Goal: Check status: Check status

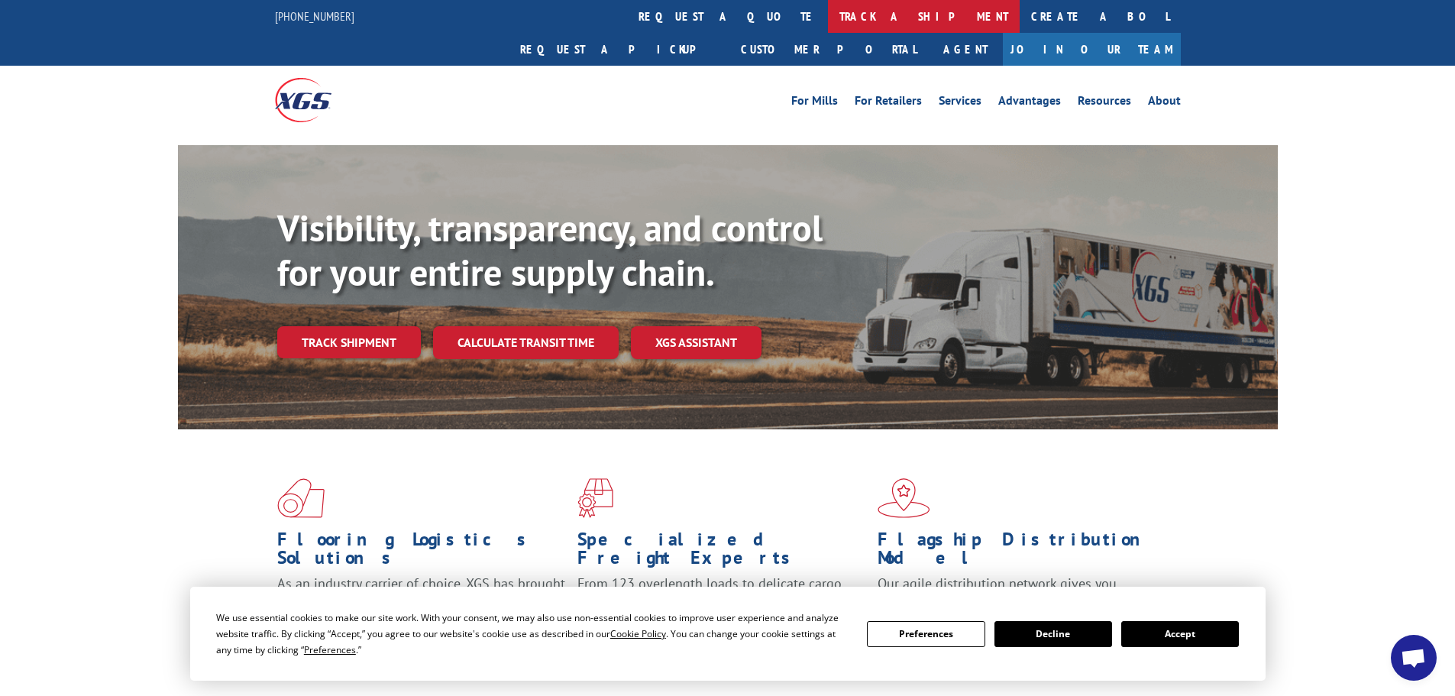
click at [828, 18] on link "track a shipment" at bounding box center [924, 16] width 192 height 33
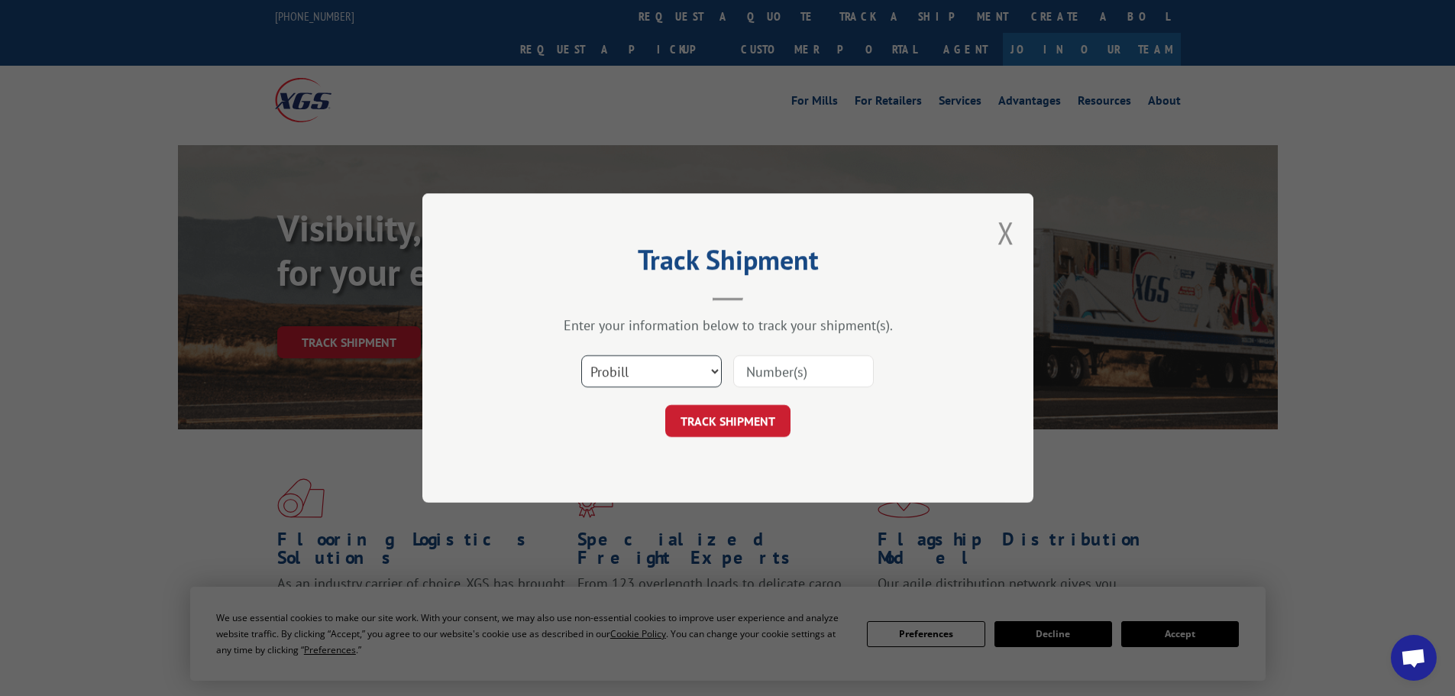
click at [652, 378] on select "Select category... Probill BOL PO" at bounding box center [651, 371] width 141 height 32
select select "bol"
click at [581, 355] on select "Select category... Probill BOL PO" at bounding box center [651, 371] width 141 height 32
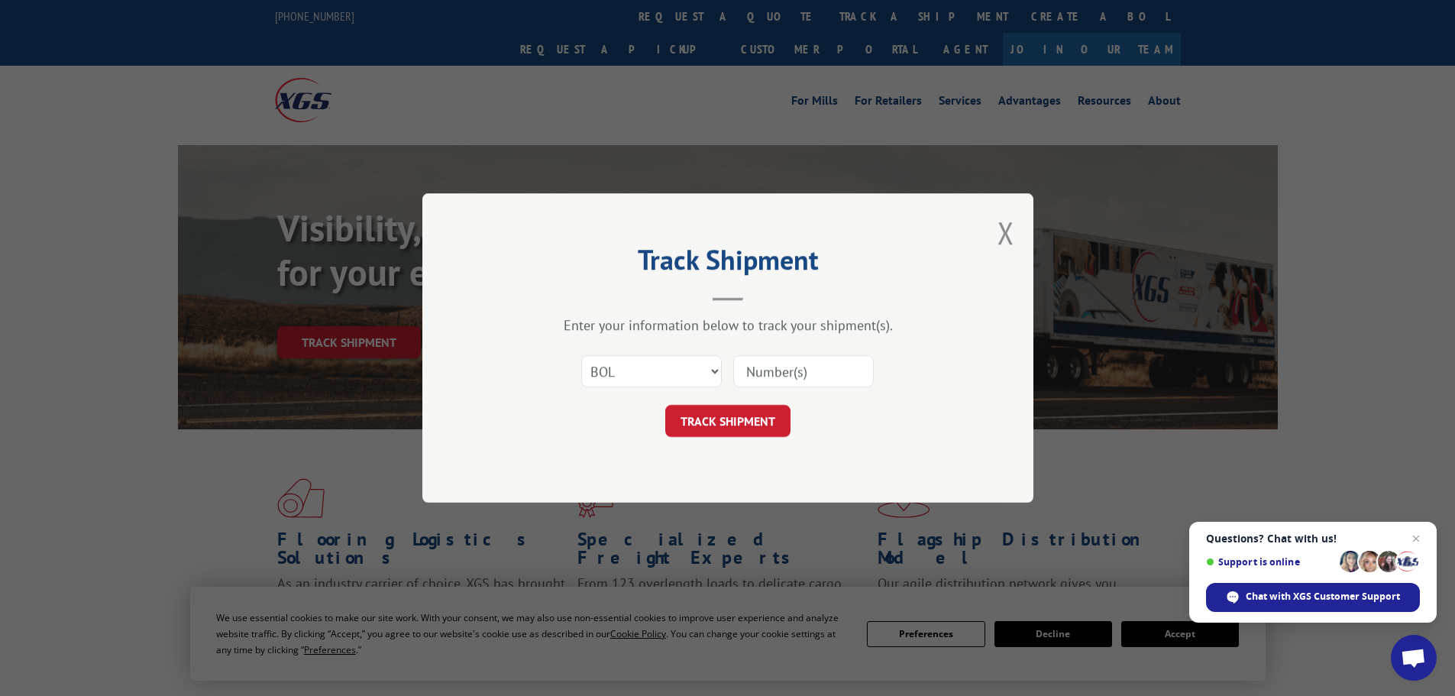
click at [797, 359] on input at bounding box center [803, 371] width 141 height 32
paste input "6001566"
type input "6001566"
click button "TRACK SHIPMENT" at bounding box center [727, 421] width 125 height 32
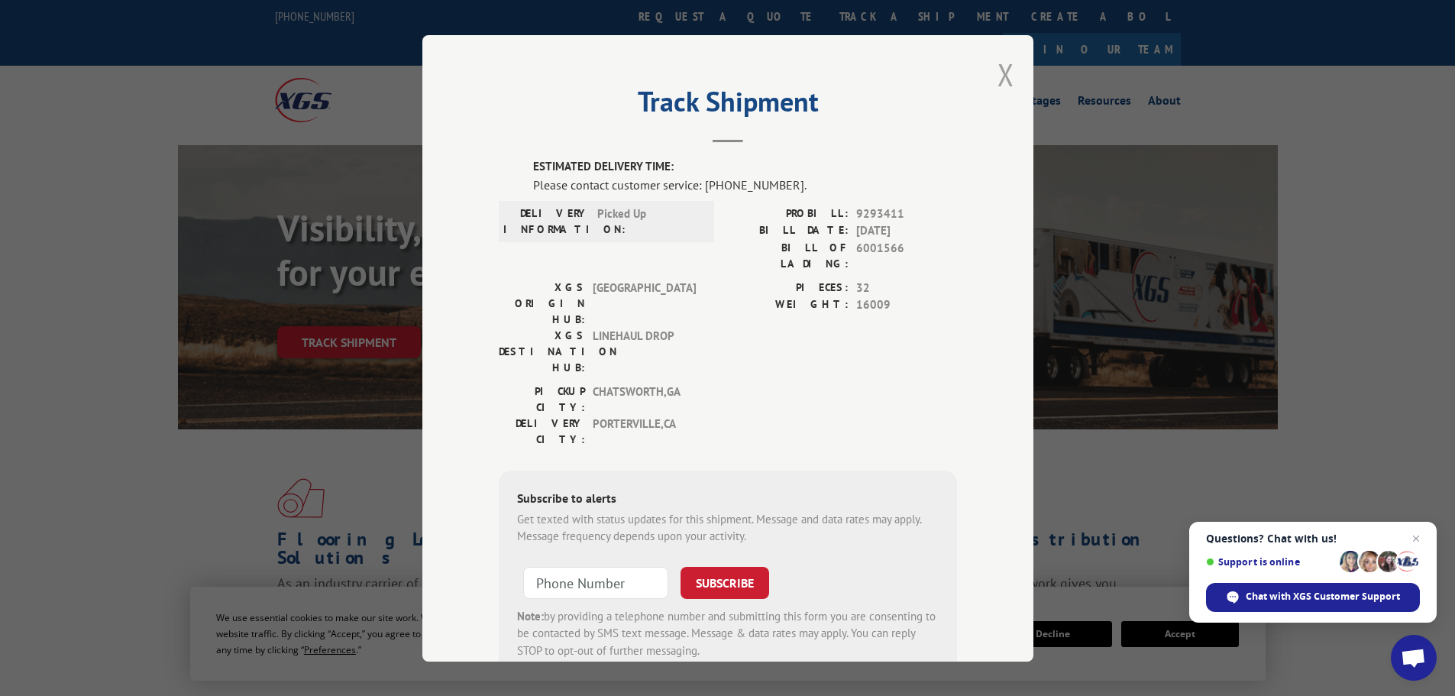
click at [1002, 79] on button "Close modal" at bounding box center [1006, 74] width 17 height 40
